Goal: Navigation & Orientation: Find specific page/section

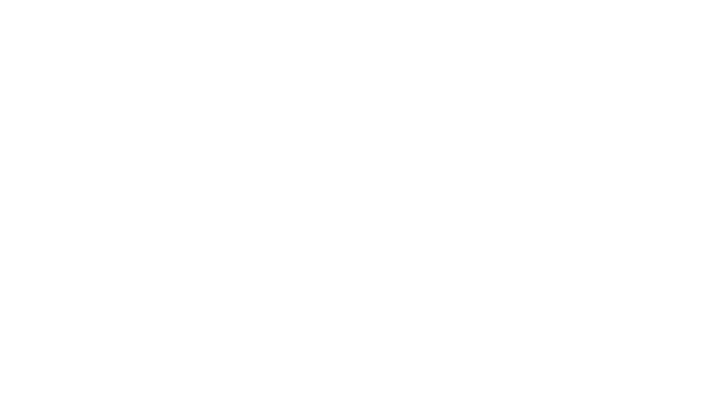
select select "*"
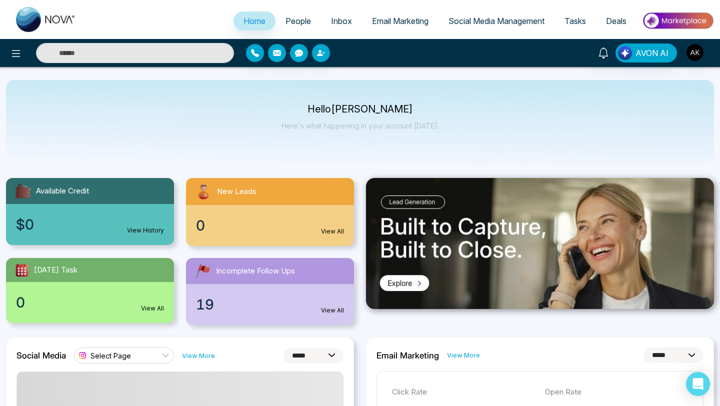
click at [293, 20] on span "People" at bounding box center [299, 21] width 26 height 10
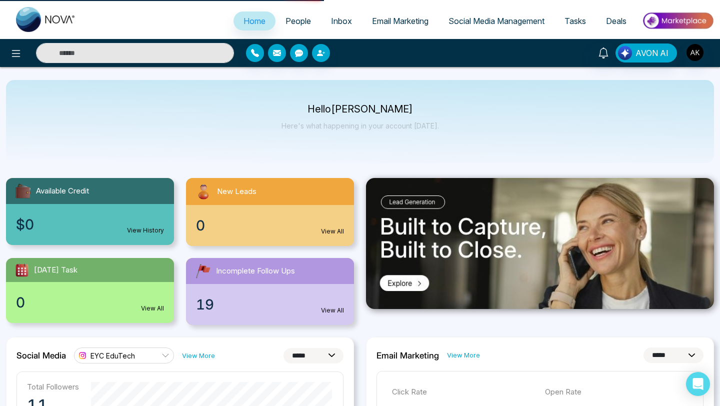
click at [286, 24] on span "People" at bounding box center [299, 21] width 26 height 10
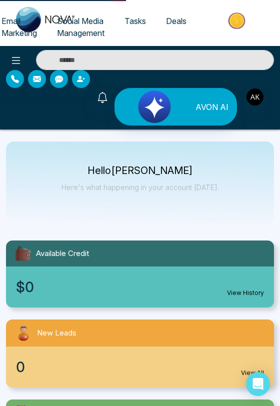
click at [136, 19] on span "Tasks" at bounding box center [136, 21] width 22 height 10
click at [129, 20] on span "Tasks" at bounding box center [136, 21] width 22 height 10
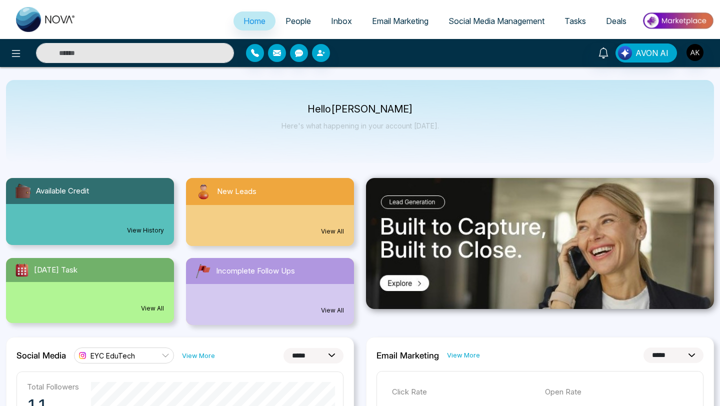
select select "*"
click at [288, 21] on span "People" at bounding box center [299, 21] width 26 height 10
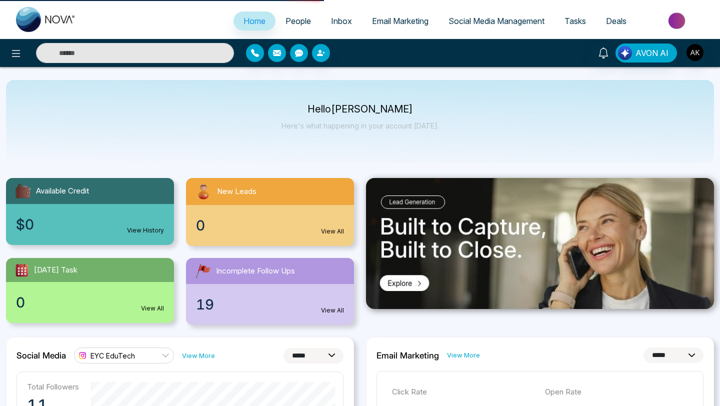
click at [376, 20] on span "Email Marketing" at bounding box center [400, 21] width 57 height 10
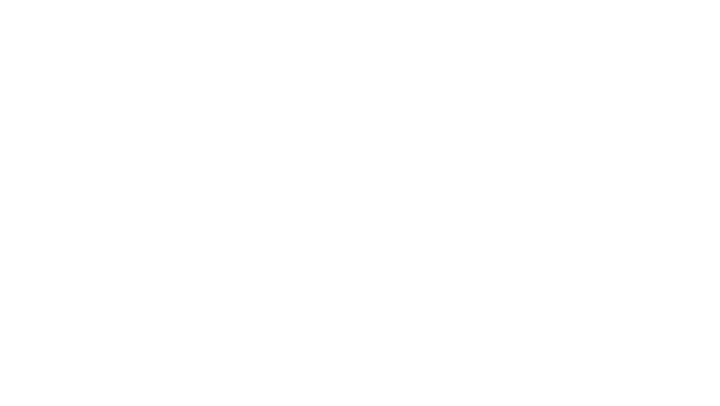
select select "*"
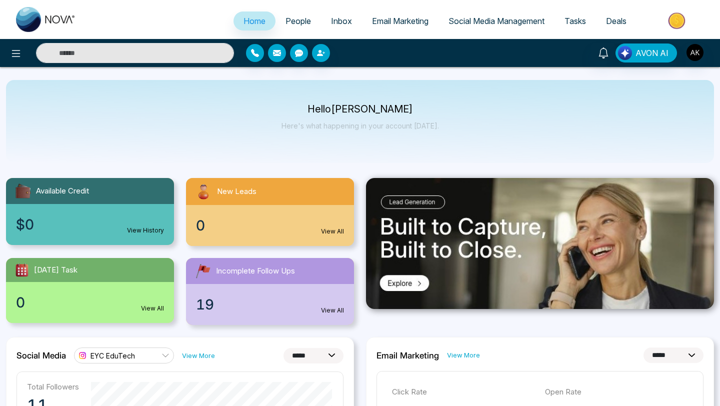
click at [294, 19] on span "People" at bounding box center [299, 21] width 26 height 10
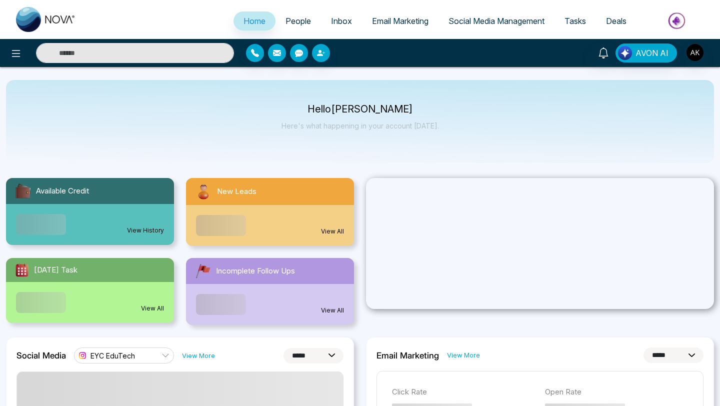
select select "*"
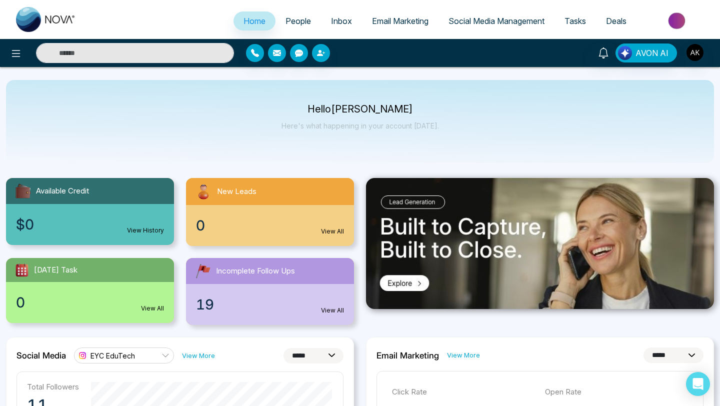
click at [289, 18] on span "People" at bounding box center [299, 21] width 26 height 10
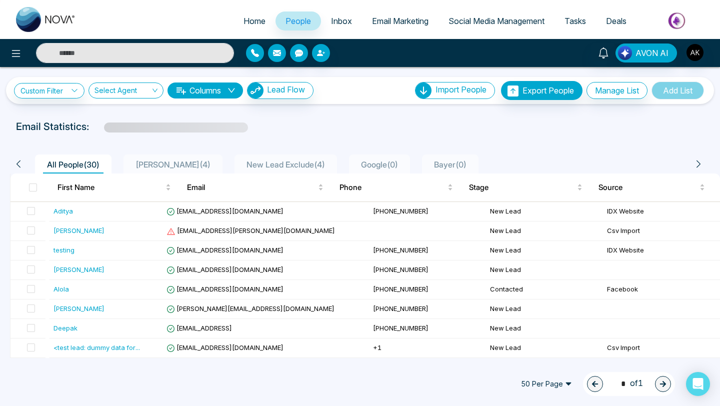
click at [331, 20] on span "Inbox" at bounding box center [341, 21] width 21 height 10
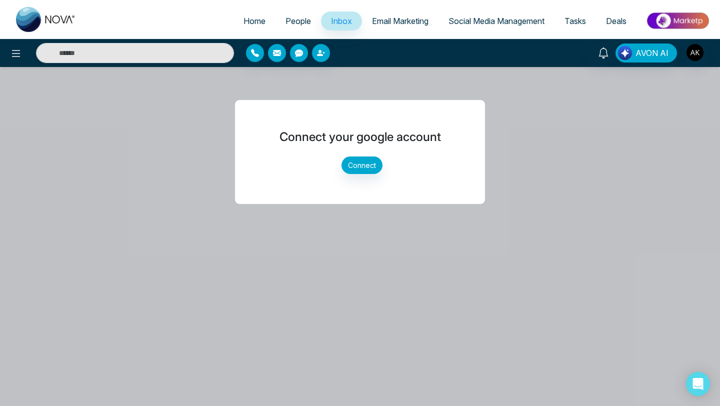
click at [246, 22] on span "Home" at bounding box center [255, 21] width 22 height 10
select select "*"
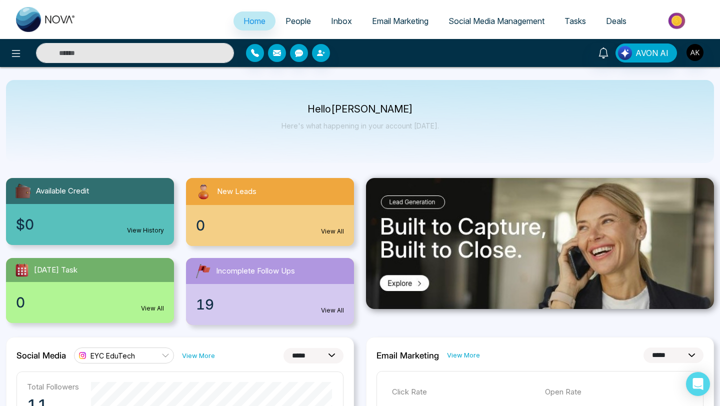
click at [286, 17] on span "People" at bounding box center [299, 21] width 26 height 10
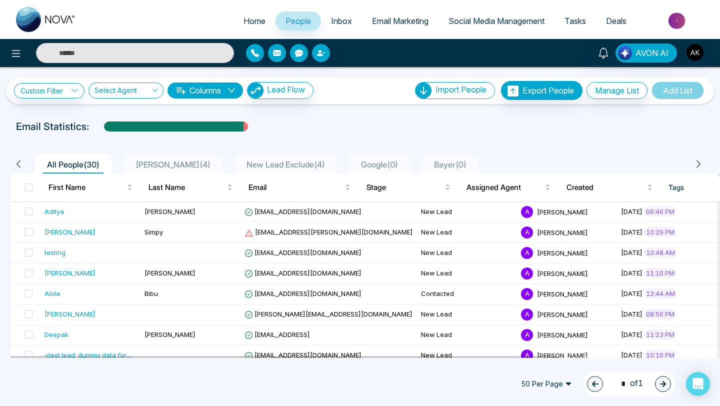
click at [338, 20] on span "Inbox" at bounding box center [341, 21] width 21 height 10
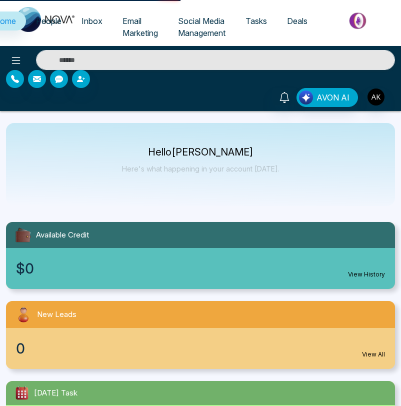
select select "*"
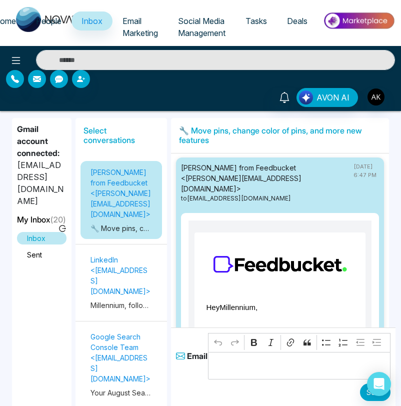
click at [137, 26] on span "Email Marketing" at bounding box center [141, 27] width 36 height 22
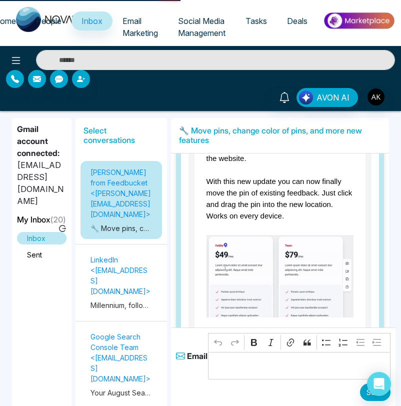
scroll to position [396, 0]
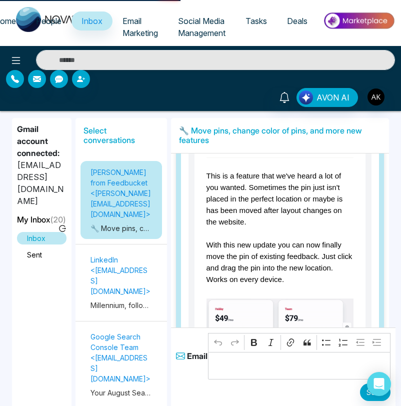
click at [201, 24] on span "Social Media Management" at bounding box center [202, 27] width 48 height 22
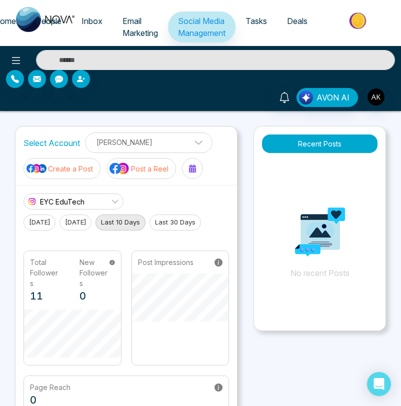
click at [264, 19] on span "Tasks" at bounding box center [257, 21] width 22 height 10
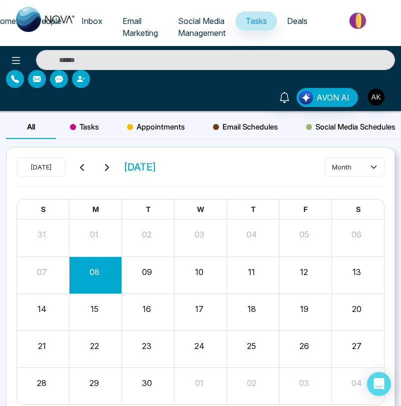
click at [42, 17] on span "People" at bounding box center [49, 21] width 26 height 10
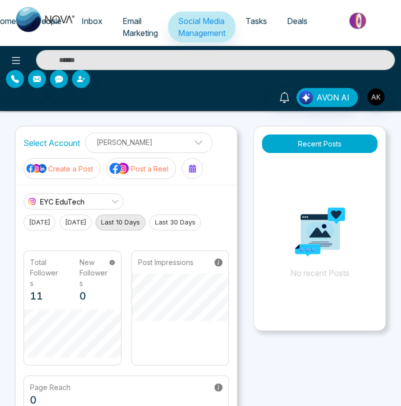
click at [134, 34] on span "Email Marketing" at bounding box center [141, 27] width 36 height 22
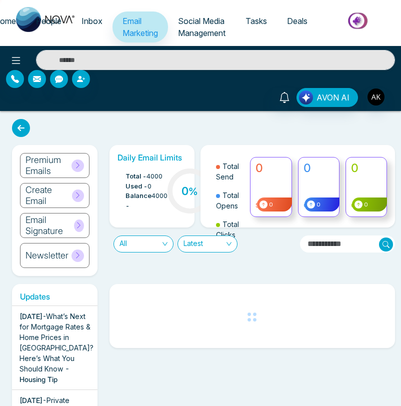
click at [36, 18] on span "People" at bounding box center [49, 21] width 26 height 10
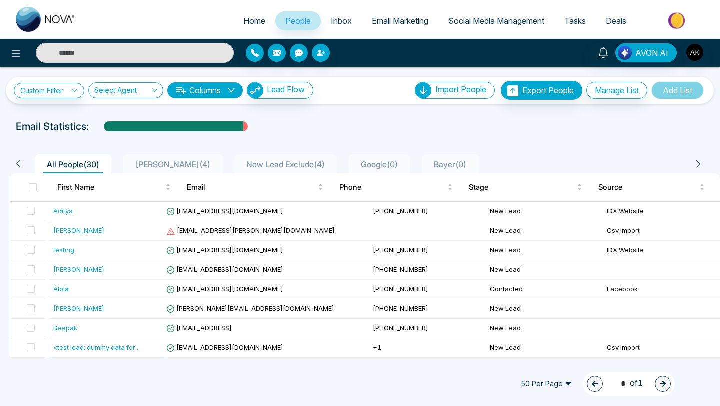
click at [401, 20] on span "Social Media Management" at bounding box center [497, 21] width 96 height 10
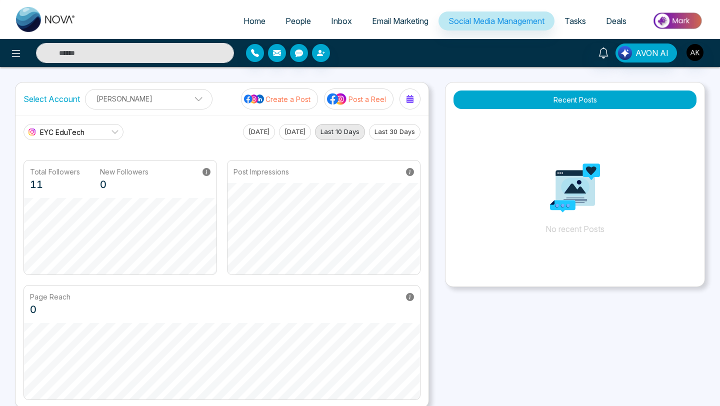
click at [401, 19] on span "Tasks" at bounding box center [576, 21] width 22 height 10
